Goal: Task Accomplishment & Management: Manage account settings

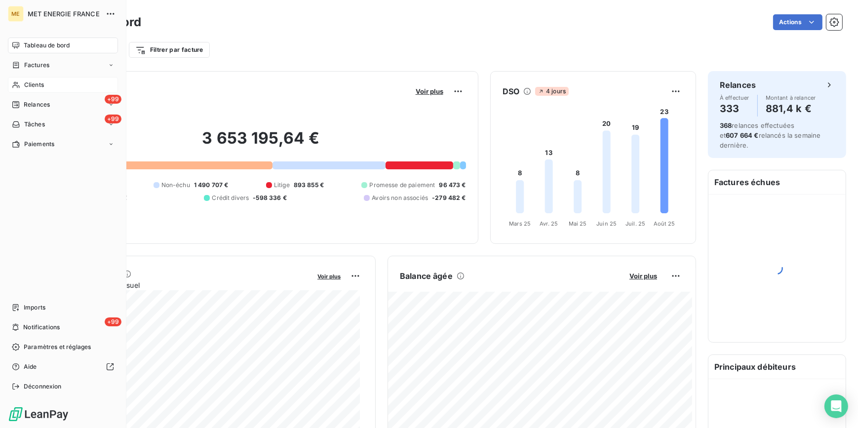
click at [35, 88] on span "Clients" at bounding box center [34, 84] width 20 height 9
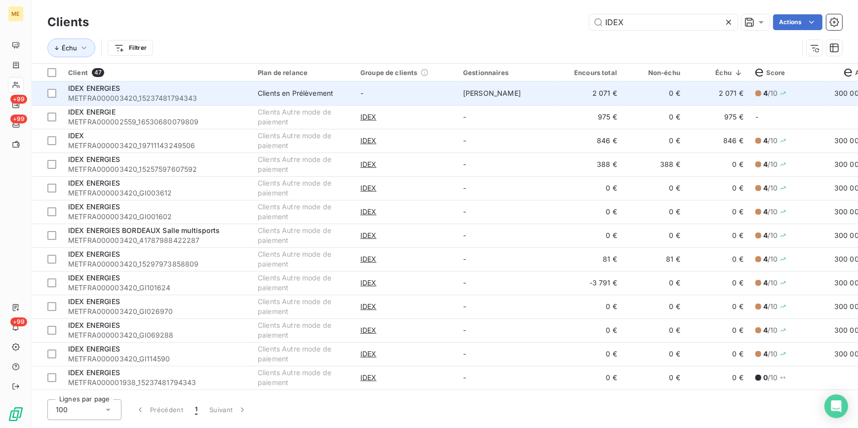
type input "IDEX"
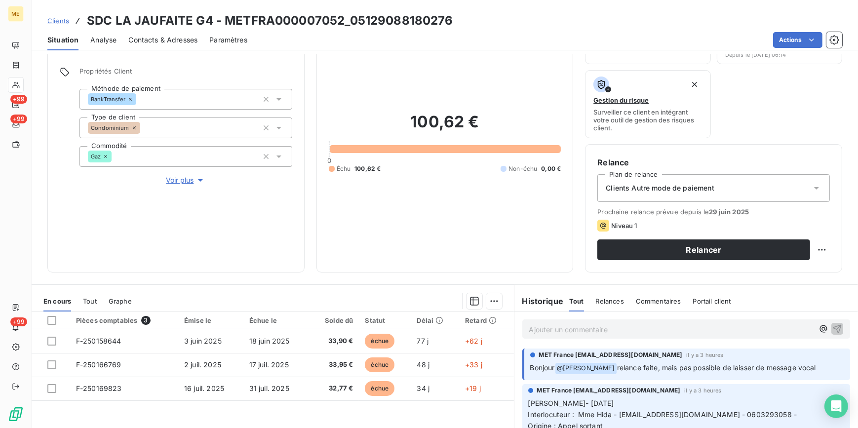
scroll to position [44, 0]
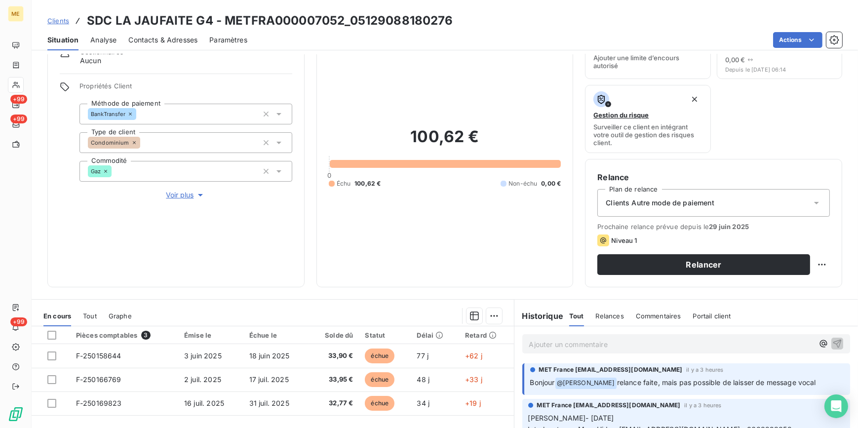
click at [189, 44] on span "Contacts & Adresses" at bounding box center [162, 40] width 69 height 10
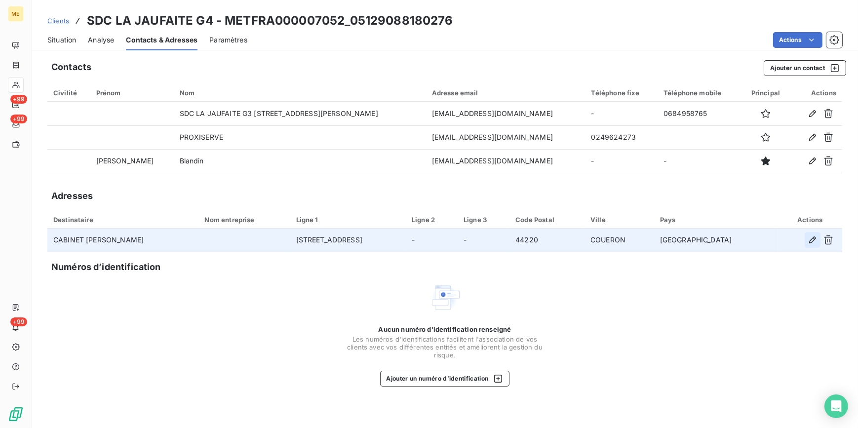
click at [808, 242] on icon "button" at bounding box center [812, 240] width 10 height 10
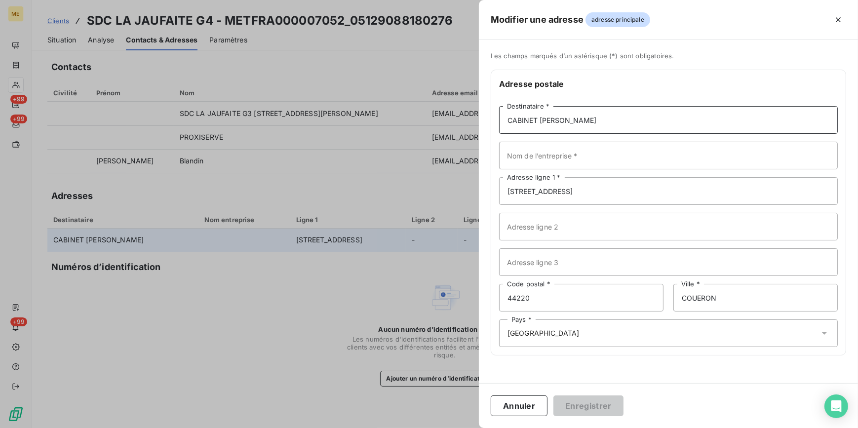
drag, startPoint x: 628, startPoint y: 118, endPoint x: 497, endPoint y: 113, distance: 130.8
click at [497, 113] on div "CABINET CHARLES BAUMANN Destinataire * Nom de l’entreprise * 4 IMPASSE DE LA LA…" at bounding box center [668, 226] width 354 height 257
type input "PROXISERVE"
click at [582, 407] on button "Enregistrer" at bounding box center [588, 405] width 70 height 21
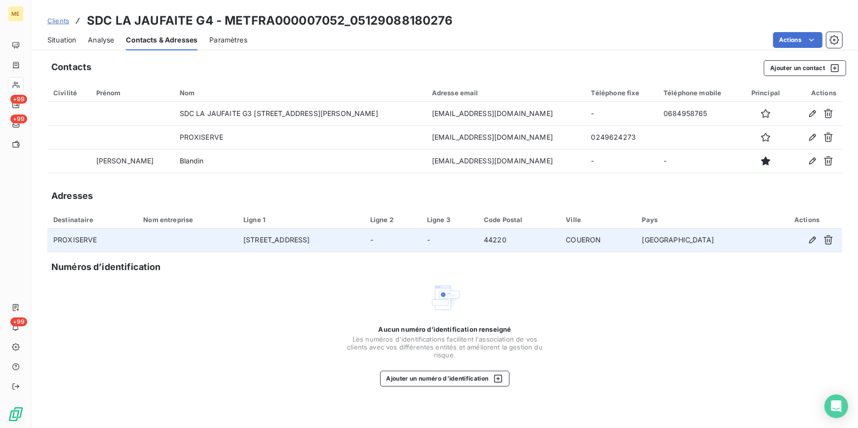
click at [206, 320] on div "Aucun numéro d’identification renseigné Les numéros d'identifications faciliten…" at bounding box center [444, 334] width 794 height 105
click at [71, 39] on span "Situation" at bounding box center [61, 40] width 29 height 10
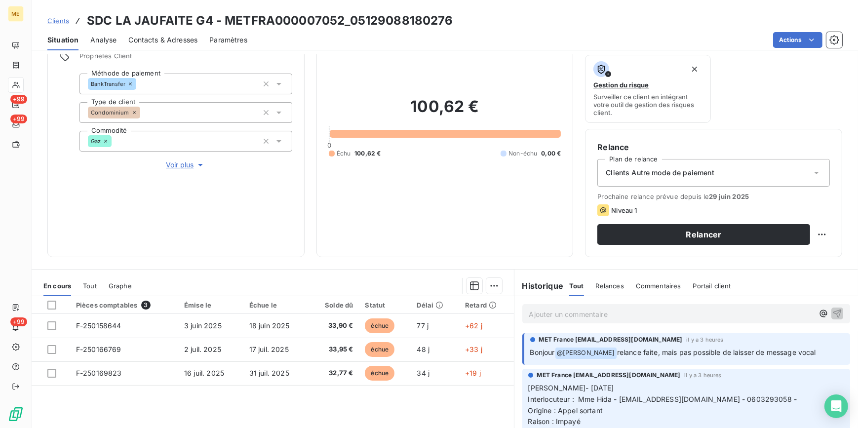
scroll to position [72, 0]
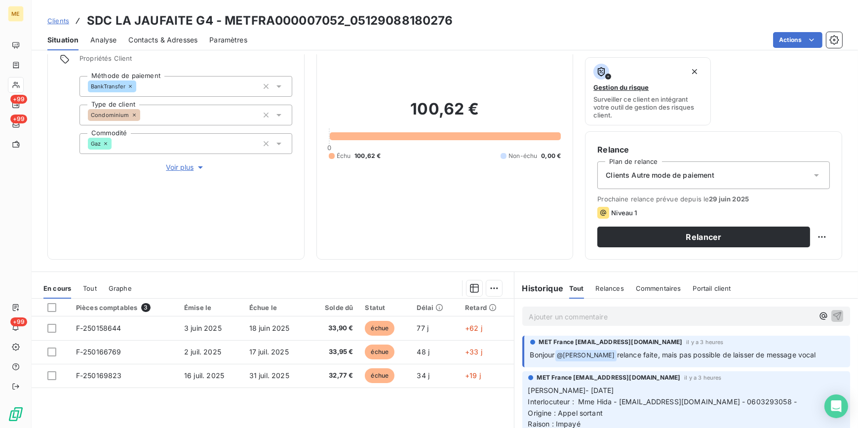
click at [723, 168] on div "Clients Autre mode de paiement" at bounding box center [713, 175] width 232 height 28
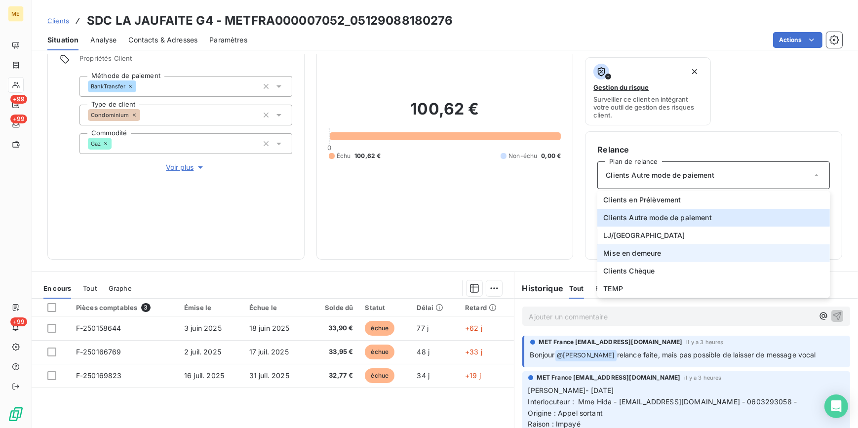
click at [632, 250] on span "Mise en demeure" at bounding box center [632, 253] width 58 height 10
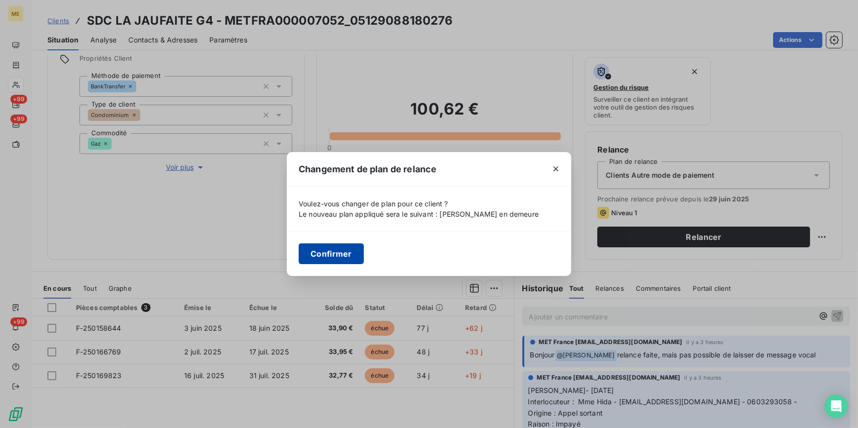
click at [334, 254] on button "Confirmer" at bounding box center [330, 253] width 65 height 21
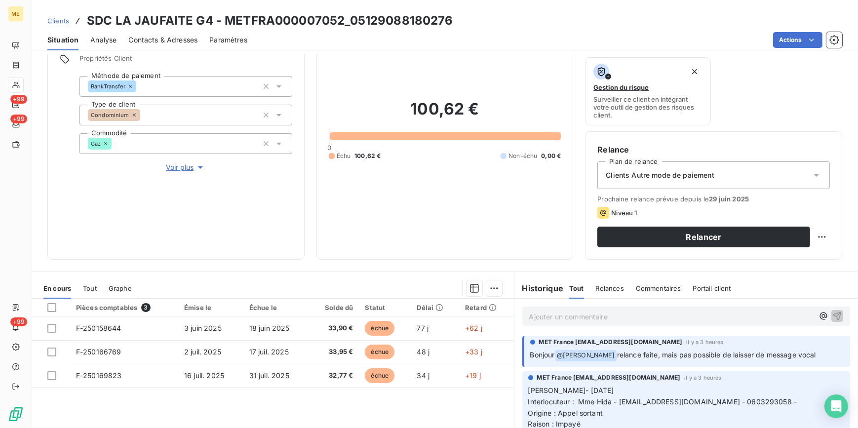
click at [539, 212] on div "100,62 € 0 Échu 100,62 € Non-échu 0,00 €" at bounding box center [445, 129] width 232 height 235
click at [814, 231] on html "ME +99 +99 +99 Clients SDC LA JAUFAITE G4 - METFRA000007052_05129088180276 Situ…" at bounding box center [429, 214] width 858 height 428
click at [775, 259] on div "Replanifier cette action" at bounding box center [774, 258] width 88 height 16
select select "7"
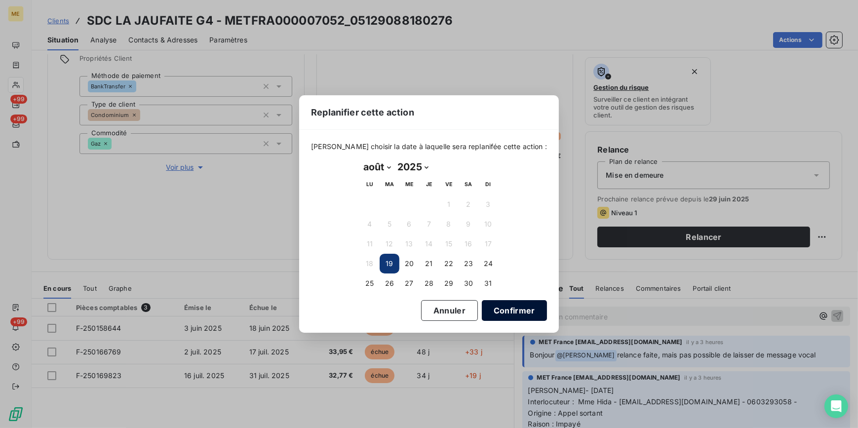
click at [500, 308] on button "Confirmer" at bounding box center [514, 310] width 65 height 21
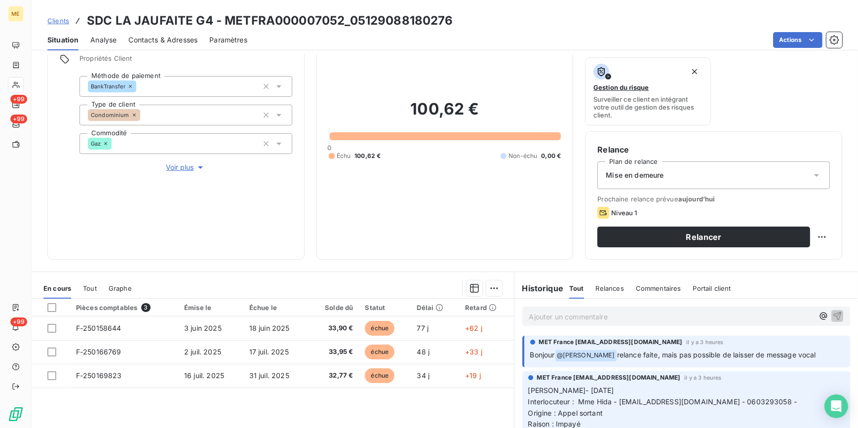
click at [805, 206] on div "Prochaine relance prévue aujourd’hui Niveau 1 Relancer" at bounding box center [713, 221] width 232 height 52
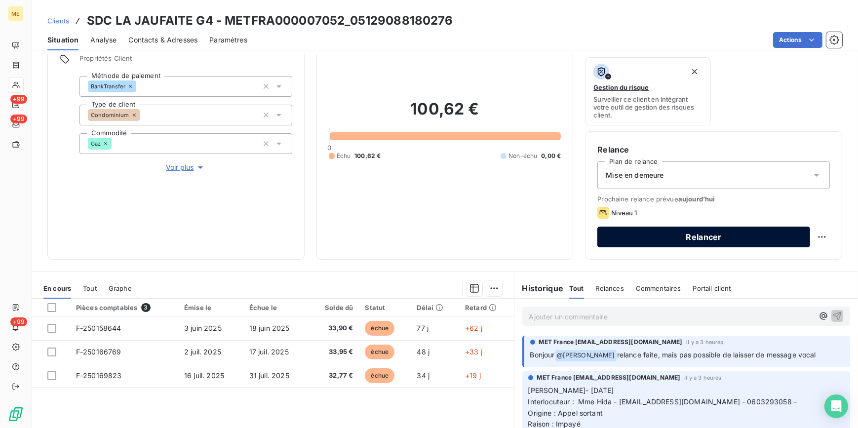
click at [732, 238] on button "Relancer" at bounding box center [703, 236] width 213 height 21
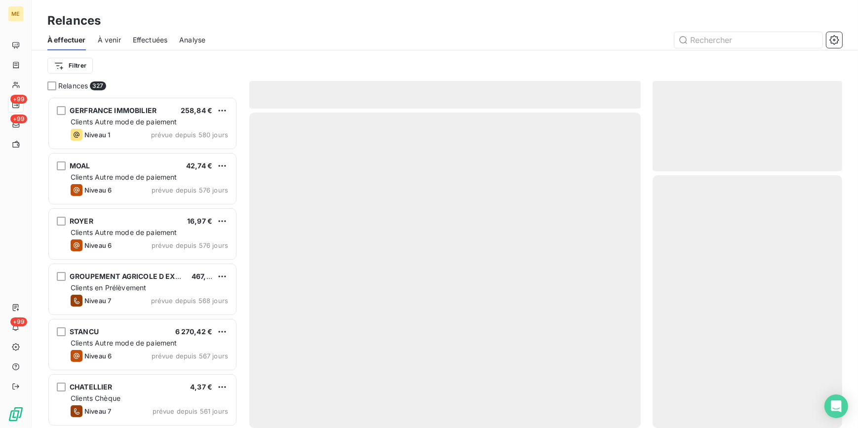
scroll to position [325, 183]
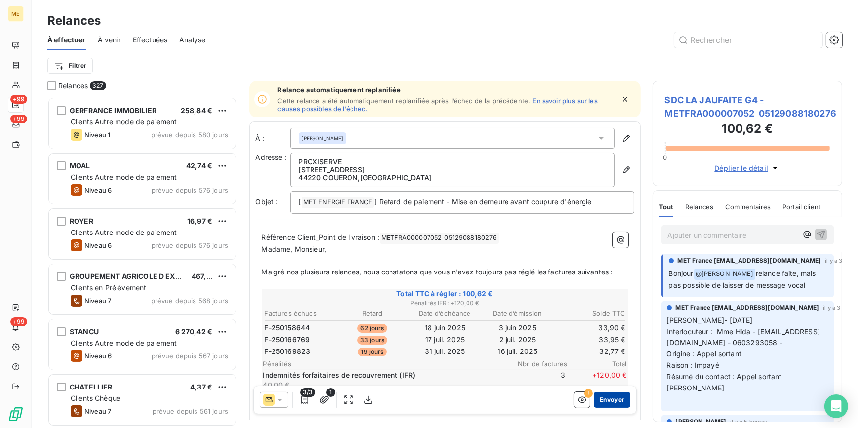
click at [610, 395] on button "Envoyer" at bounding box center [612, 400] width 36 height 16
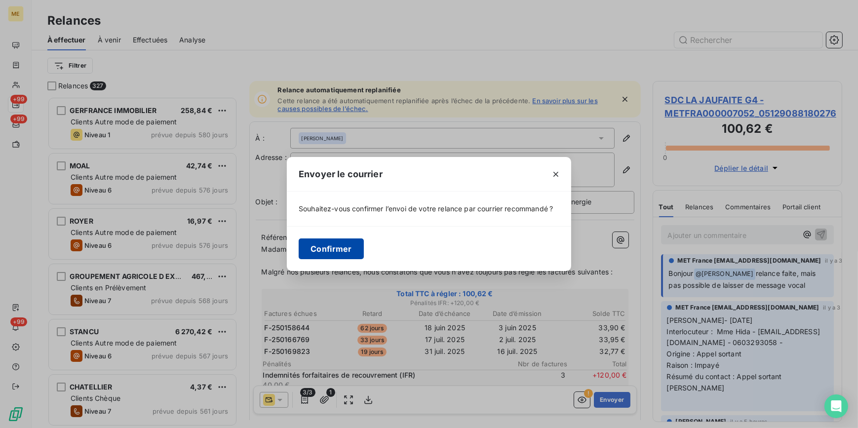
click at [321, 248] on button "Confirmer" at bounding box center [330, 248] width 65 height 21
